Goal: Obtain resource: Obtain resource

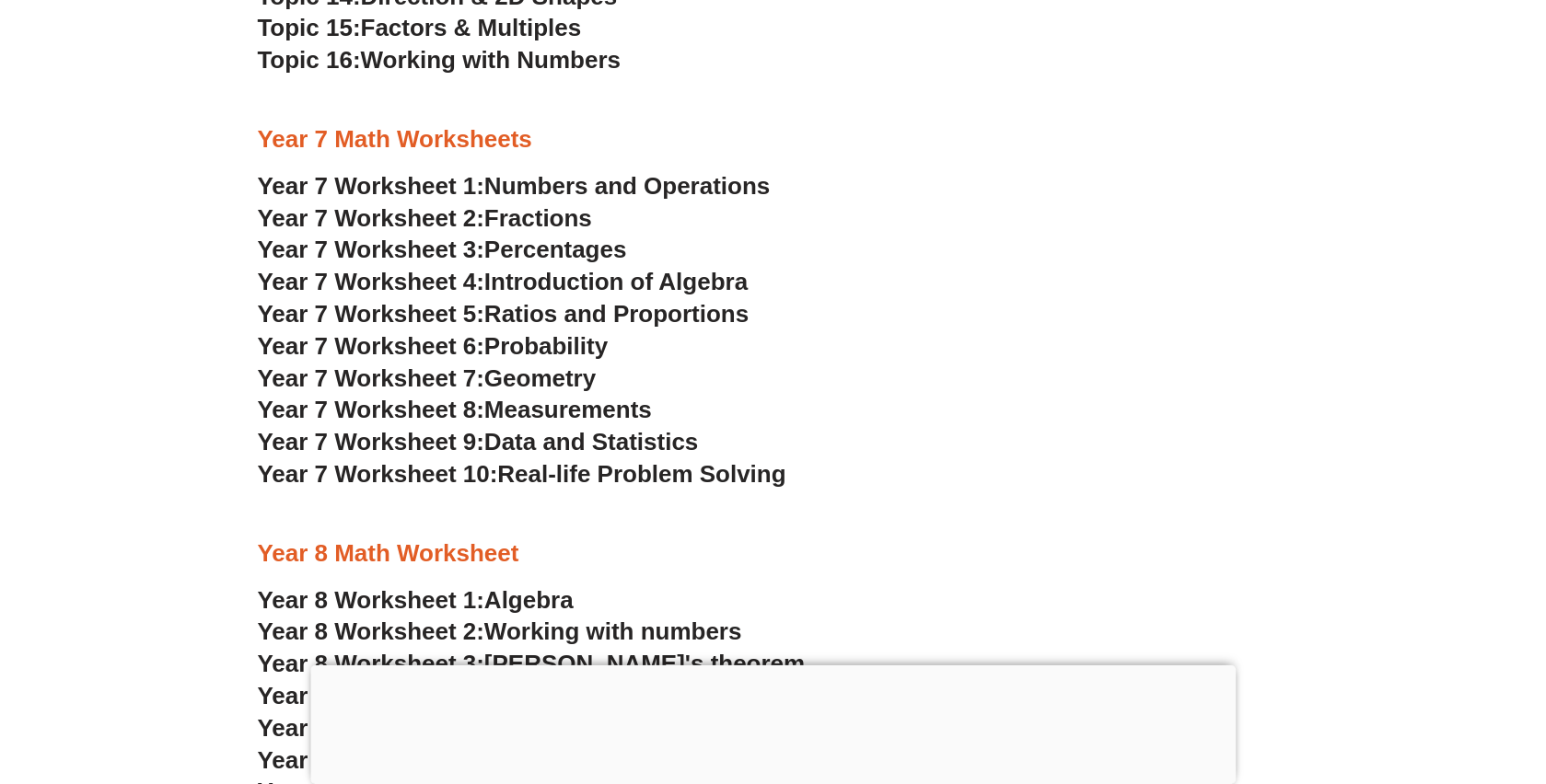
scroll to position [5615, 0]
